Goal: Check status: Check status

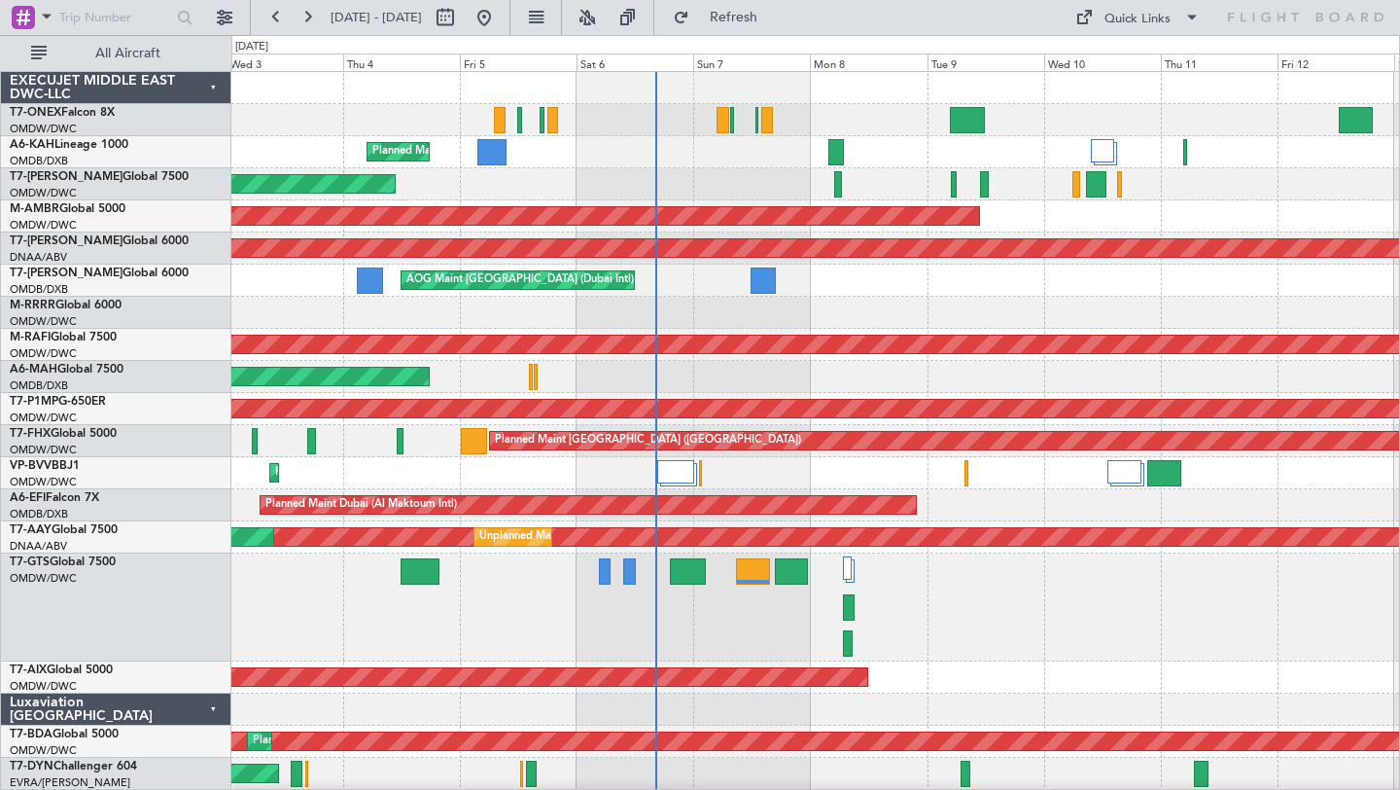
click at [720, 329] on div "Planned Maint Nurnberg Planned Maint [GEOGRAPHIC_DATA] (Al Maktoum Intl) No Cre…" at bounding box center [815, 719] width 1168 height 1295
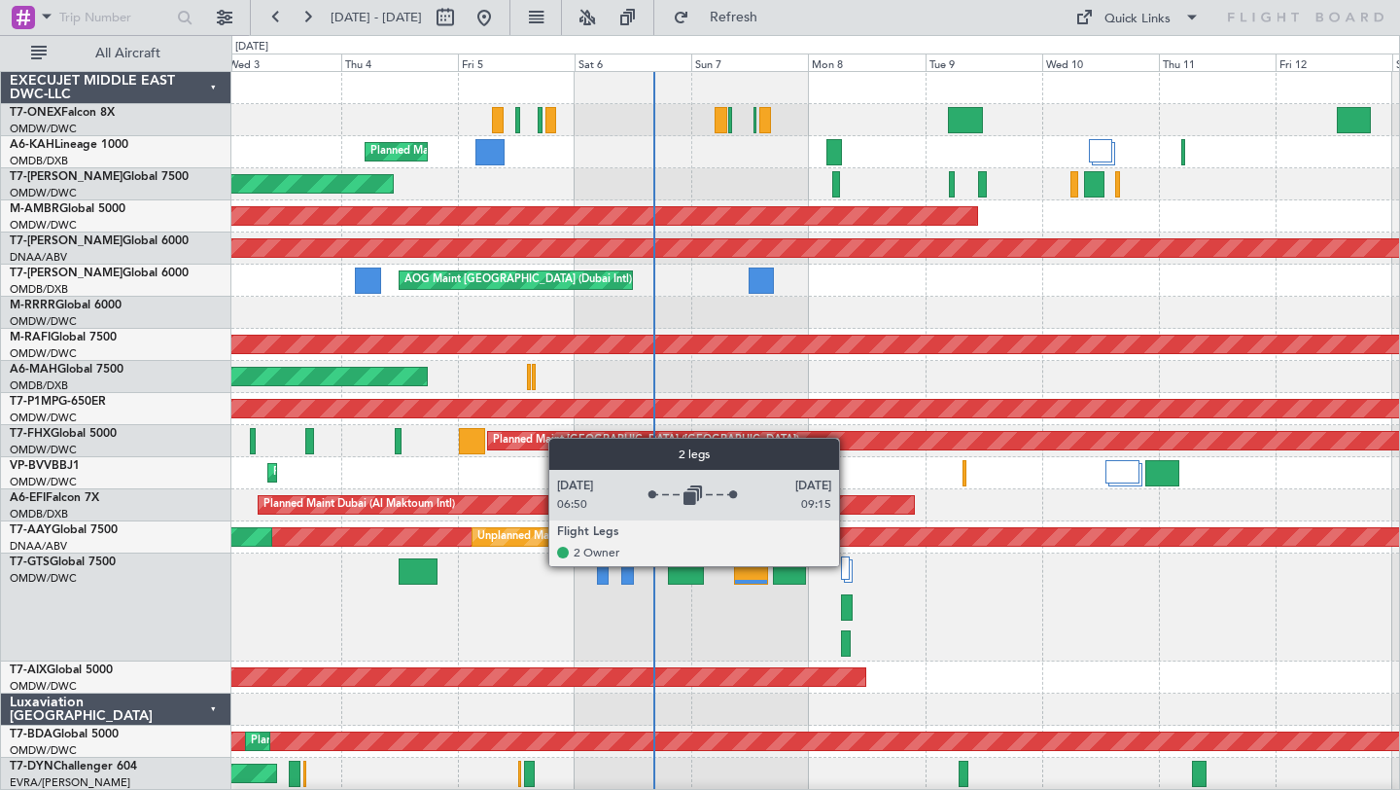
click at [848, 565] on div at bounding box center [846, 567] width 10 height 23
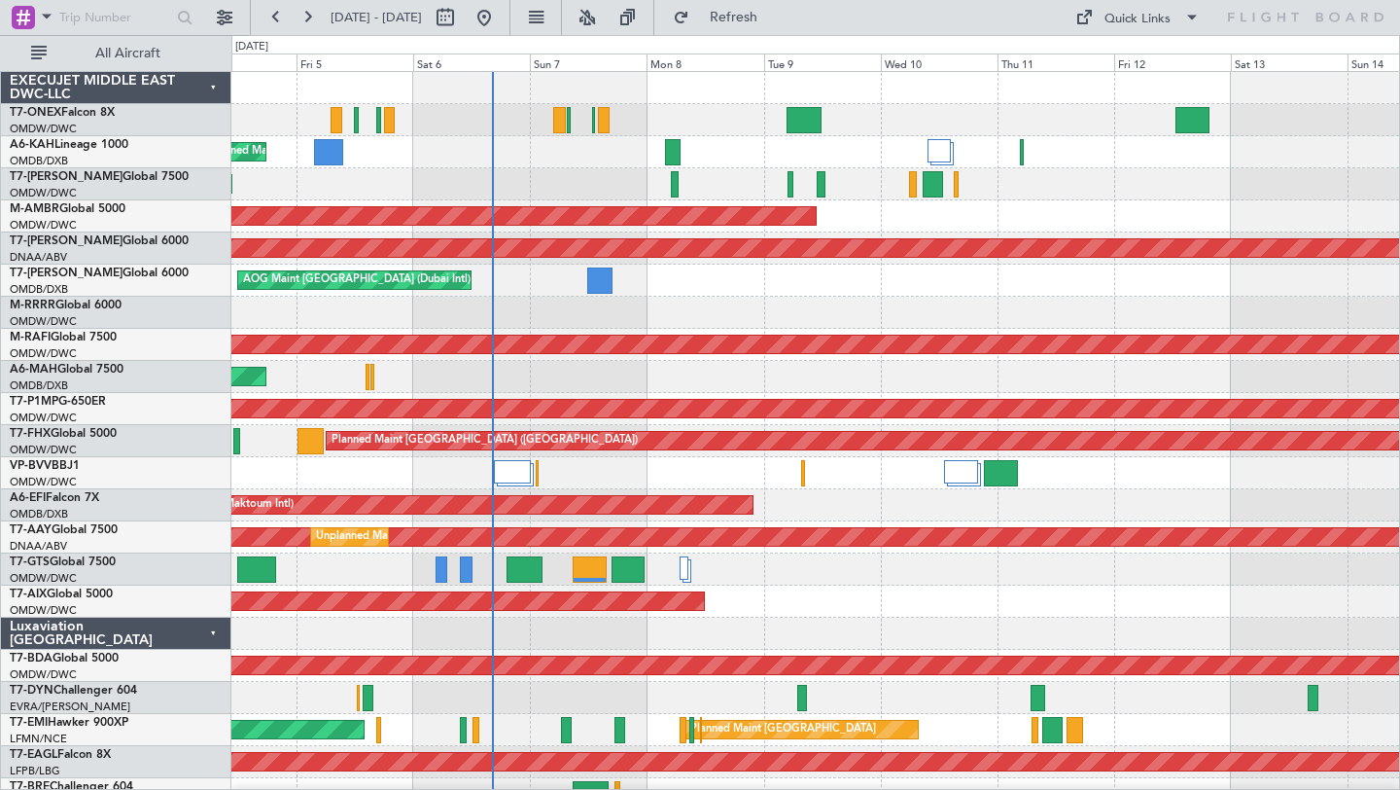
click at [908, 514] on div "Planned Maint Dubai (Al Maktoum Intl)" at bounding box center [815, 505] width 1168 height 32
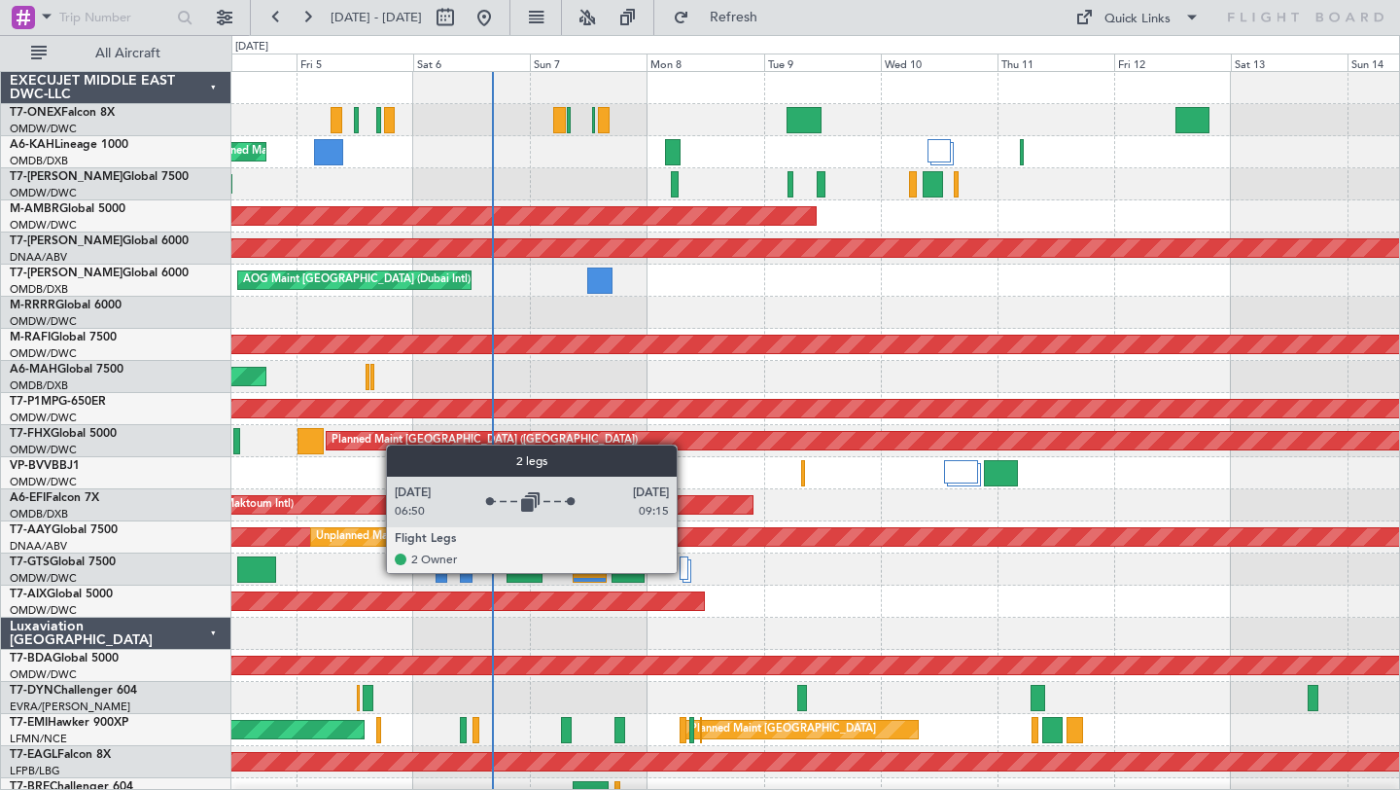
click at [686, 572] on div at bounding box center [685, 567] width 10 height 23
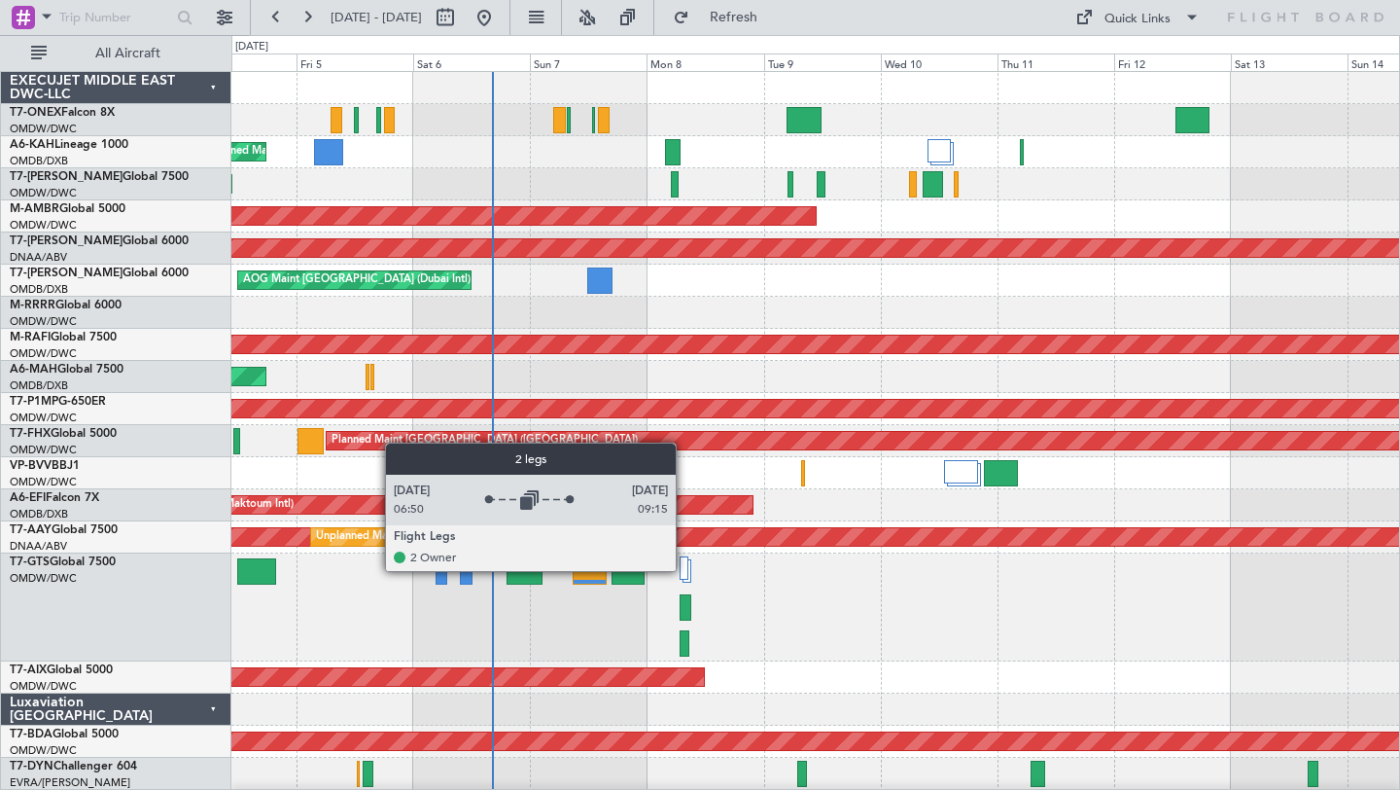
click at [685, 570] on div at bounding box center [685, 567] width 10 height 23
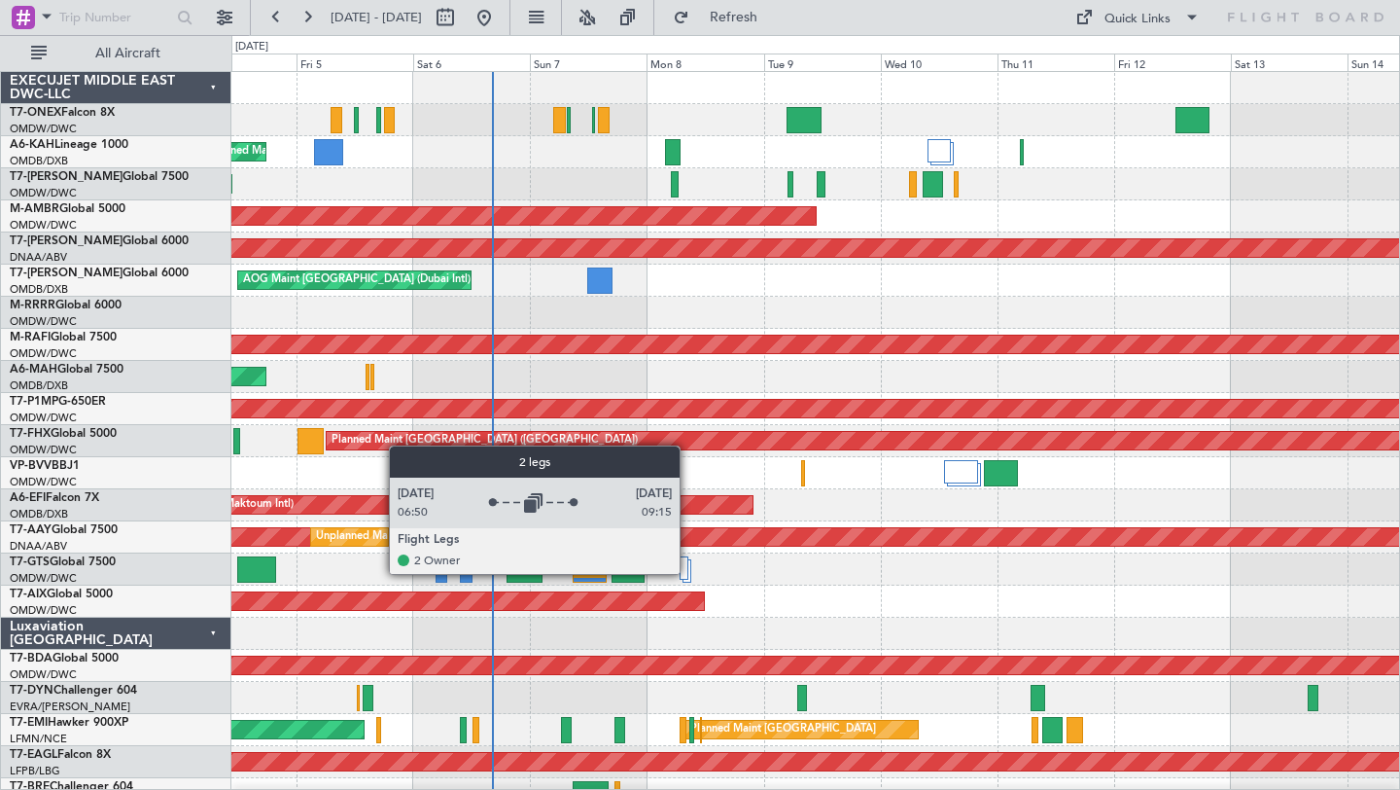
click at [688, 573] on div at bounding box center [685, 567] width 10 height 23
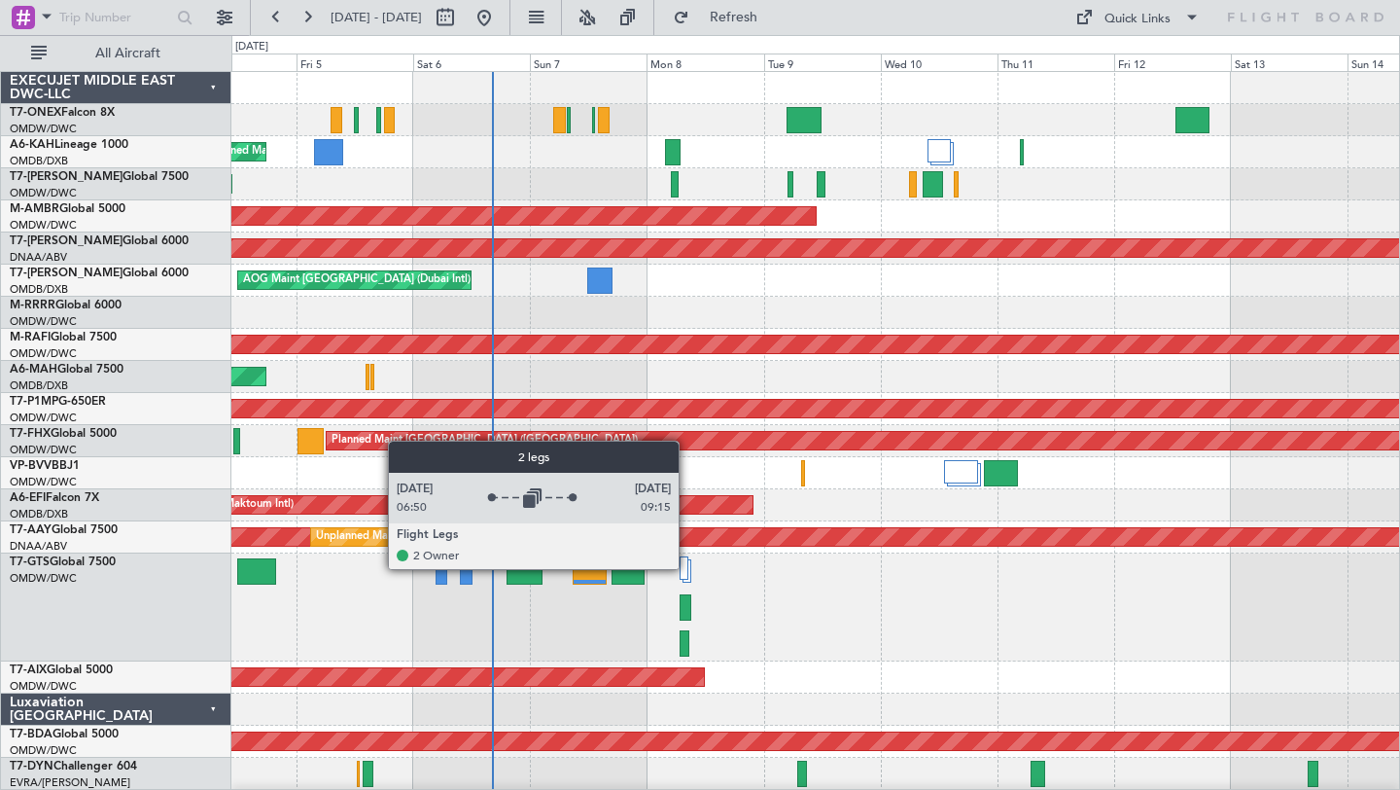
click at [687, 568] on div at bounding box center [685, 567] width 10 height 23
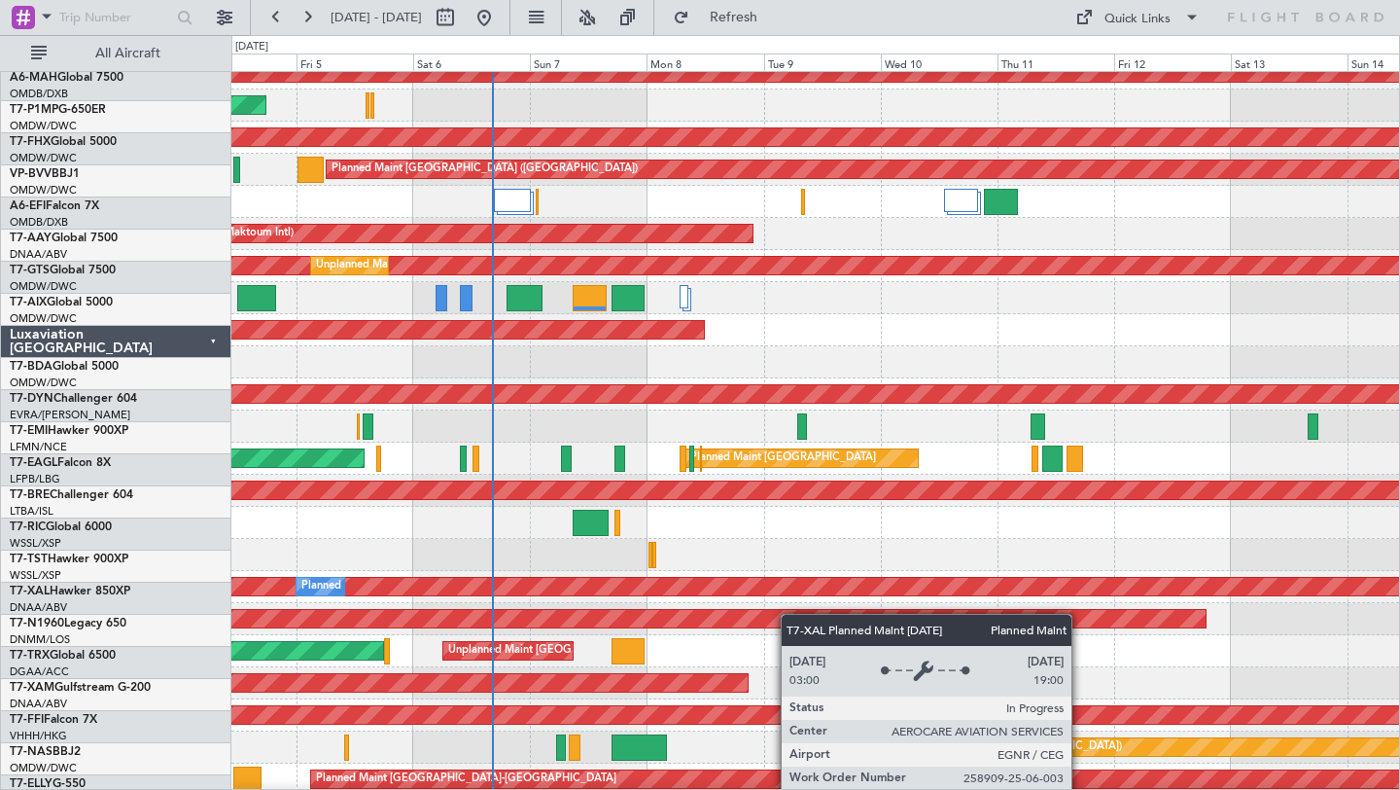
scroll to position [252, 0]
